Goal: Information Seeking & Learning: Learn about a topic

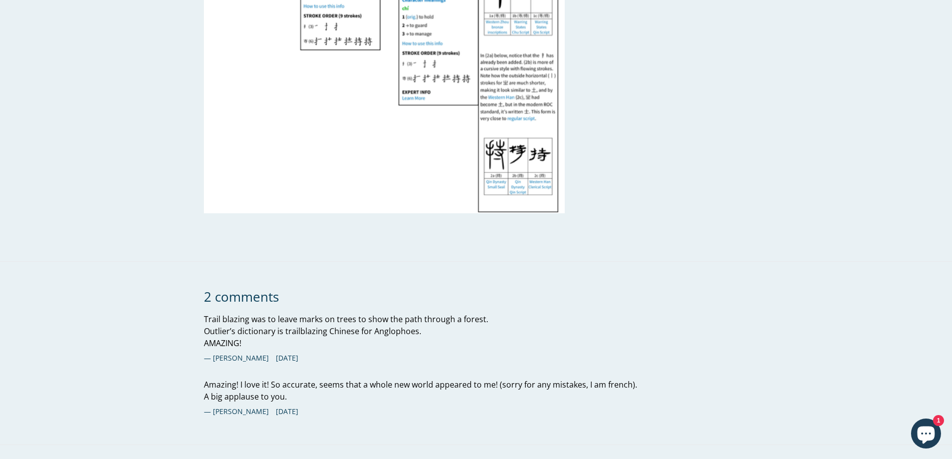
scroll to position [2699, 0]
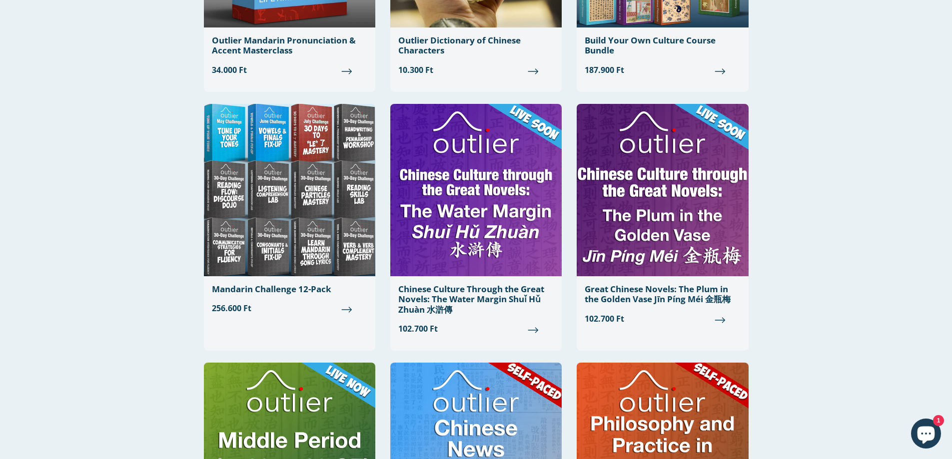
scroll to position [650, 0]
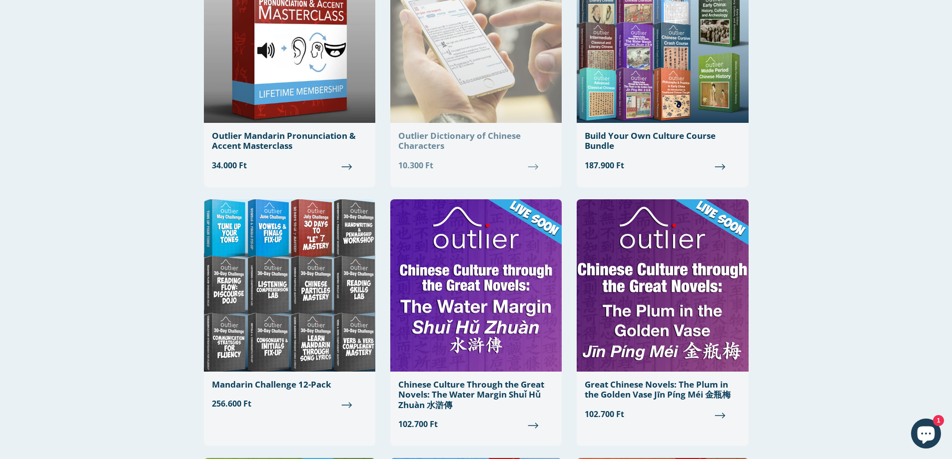
click at [413, 138] on div "Outlier Dictionary of Chinese Characters" at bounding box center [475, 141] width 155 height 20
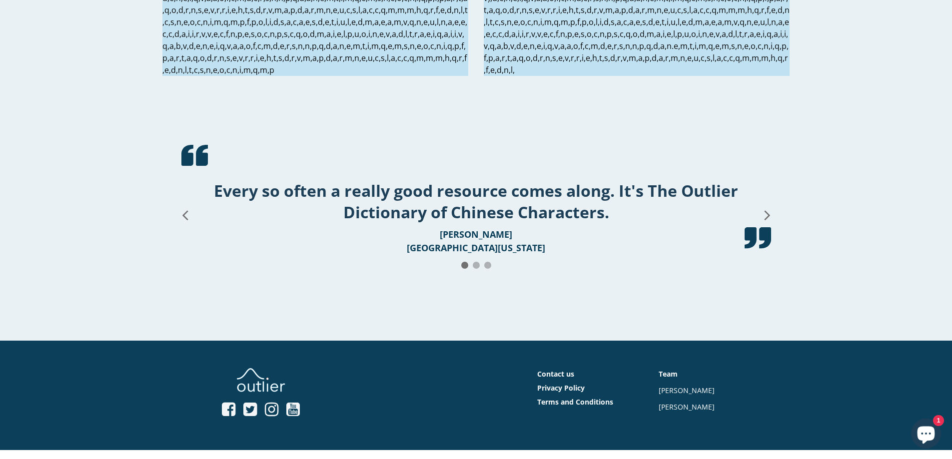
scroll to position [1750, 0]
